Goal: Communication & Community: Answer question/provide support

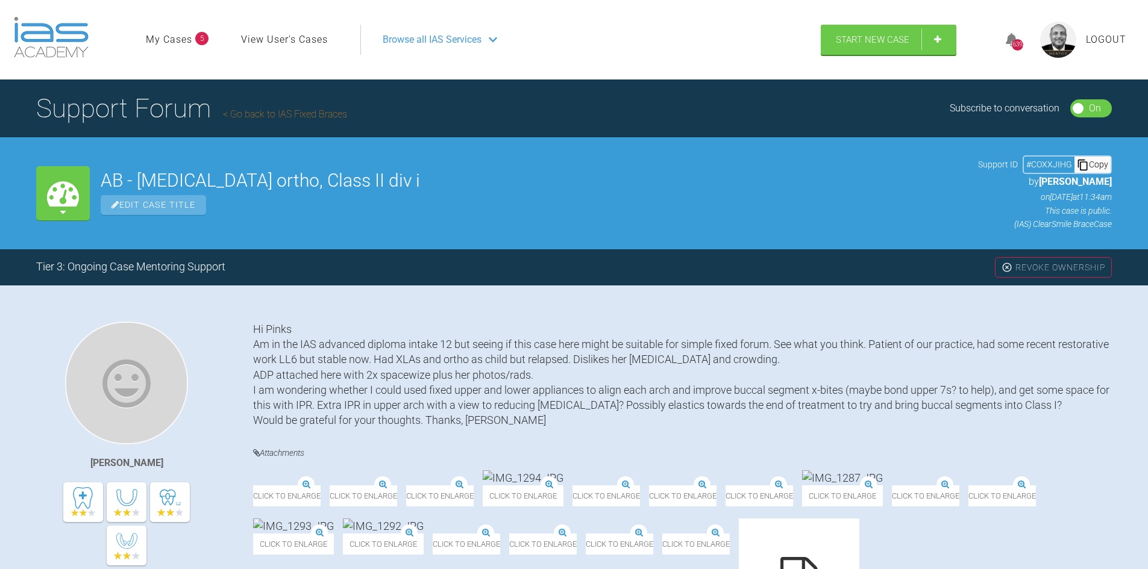
click at [563, 486] on img at bounding box center [523, 477] width 81 height 15
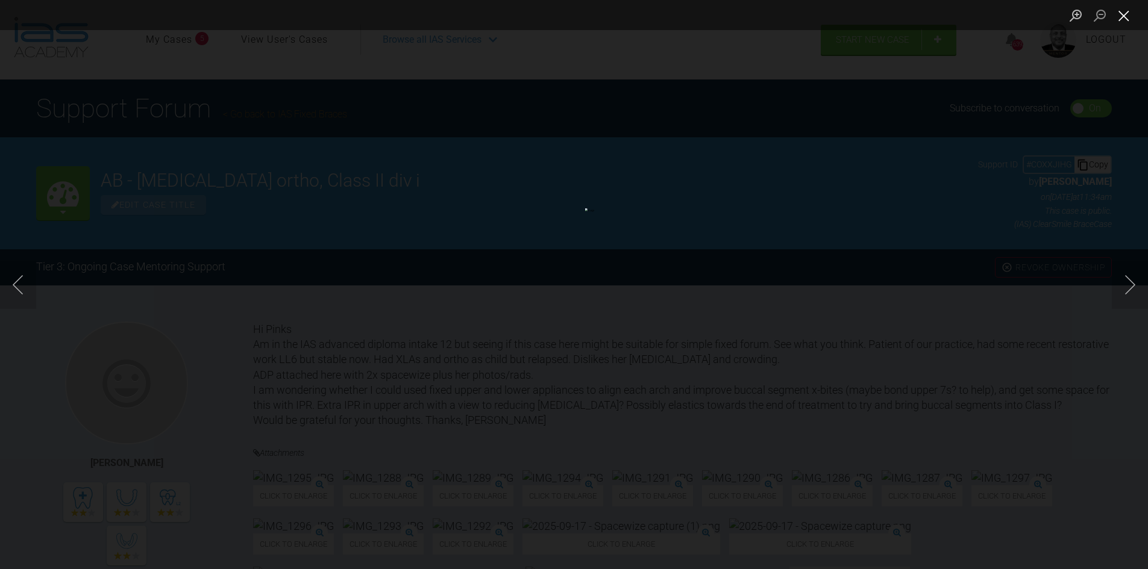
click at [1126, 16] on button "Close lightbox" at bounding box center [1123, 15] width 24 height 21
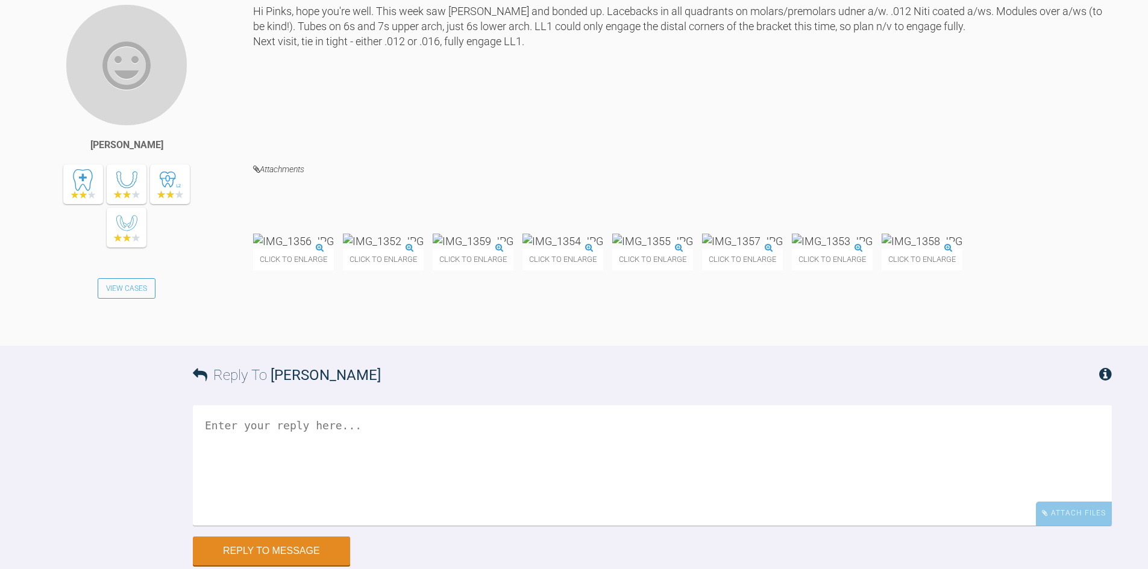
scroll to position [2364, 0]
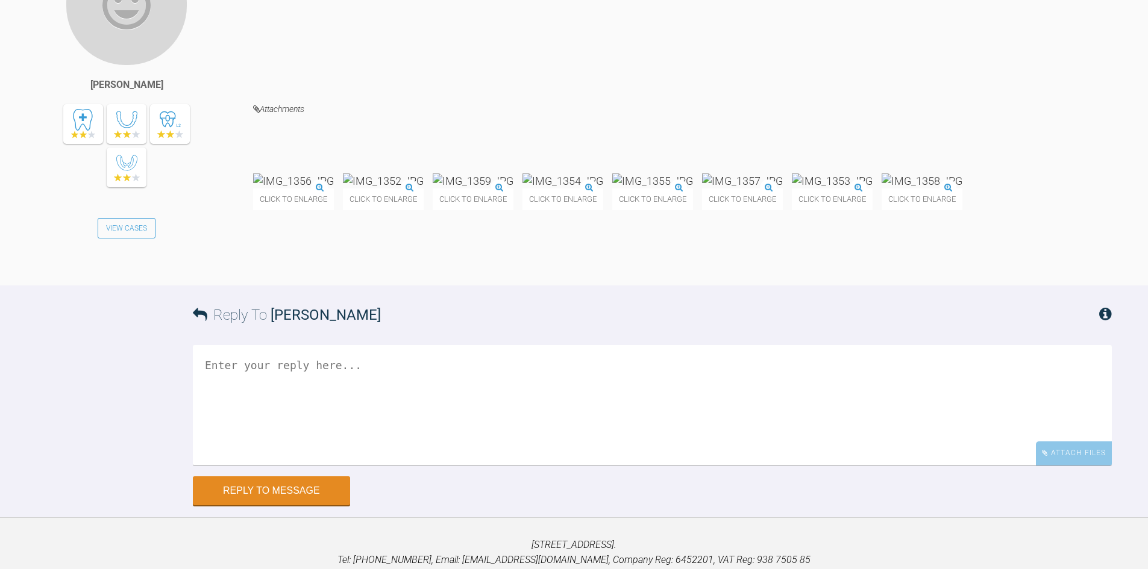
click at [262, 466] on textarea at bounding box center [652, 405] width 919 height 120
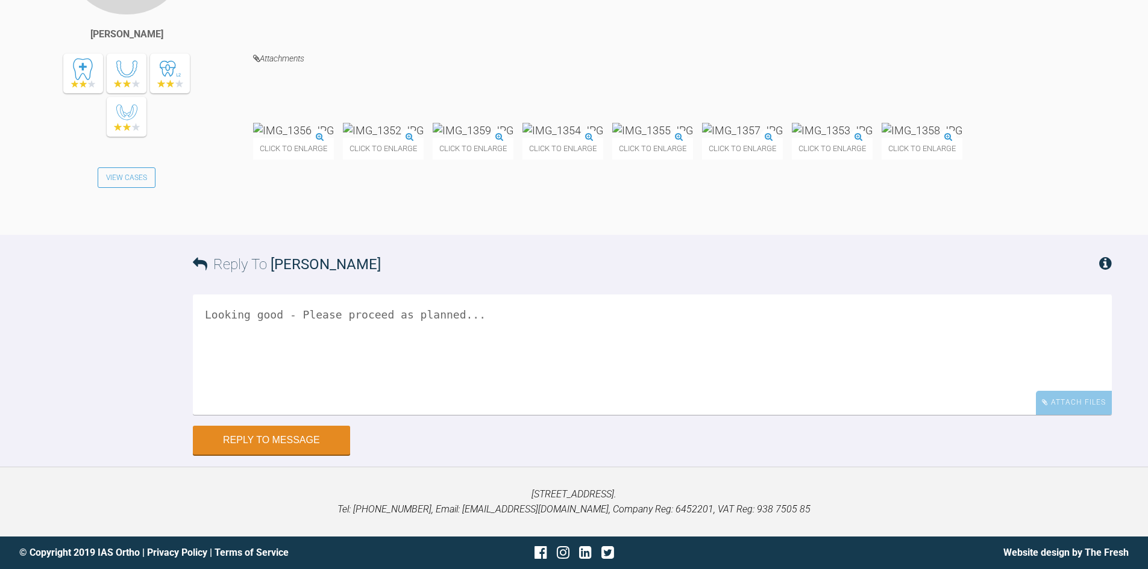
scroll to position [2544, 0]
type textarea "Looking good - Please proceed as planned..."
click at [242, 449] on button "Reply to Message" at bounding box center [271, 441] width 157 height 29
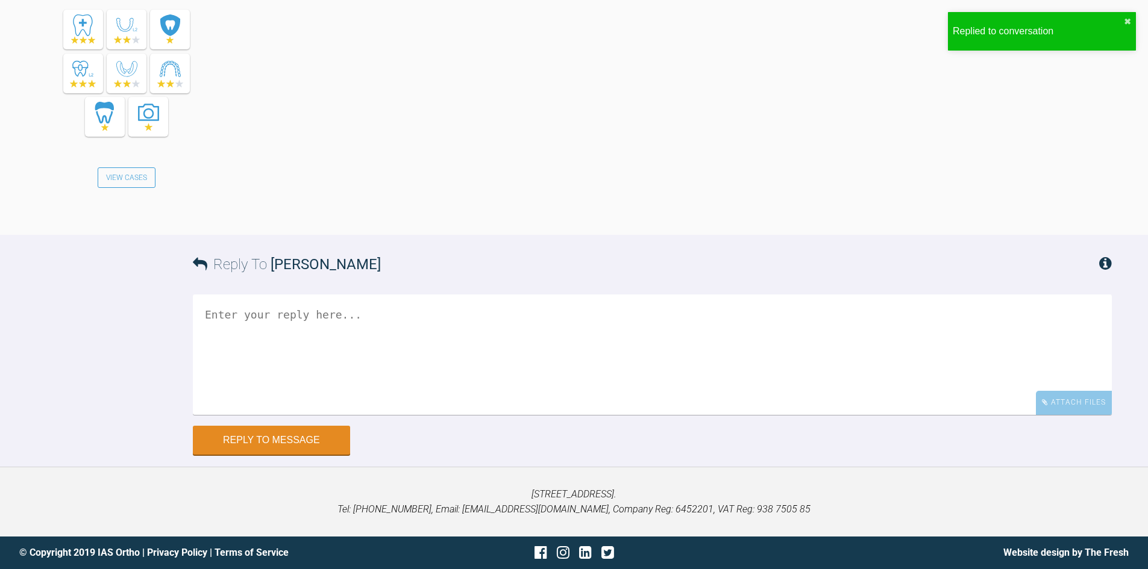
scroll to position [3005, 0]
